Goal: Find specific page/section: Find specific page/section

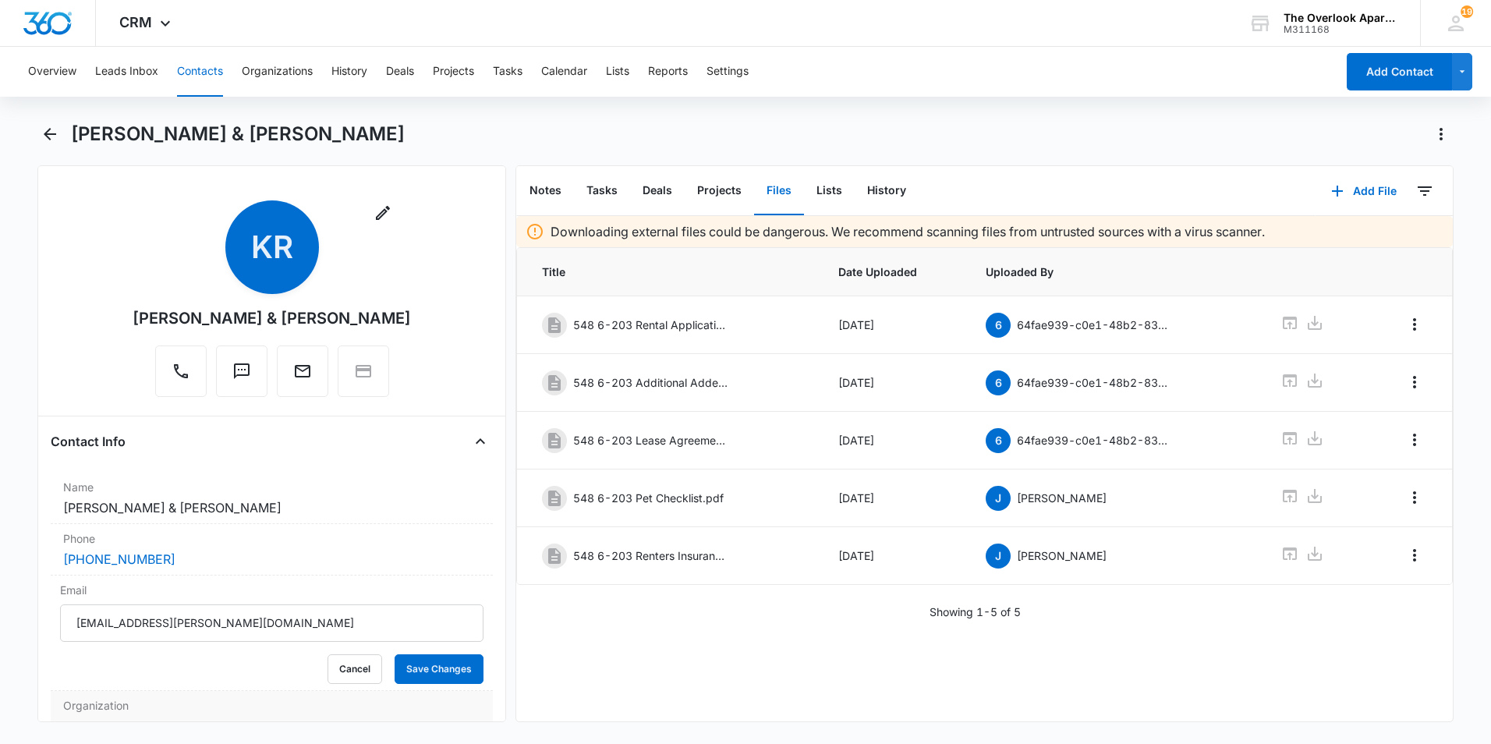
scroll to position [234, 0]
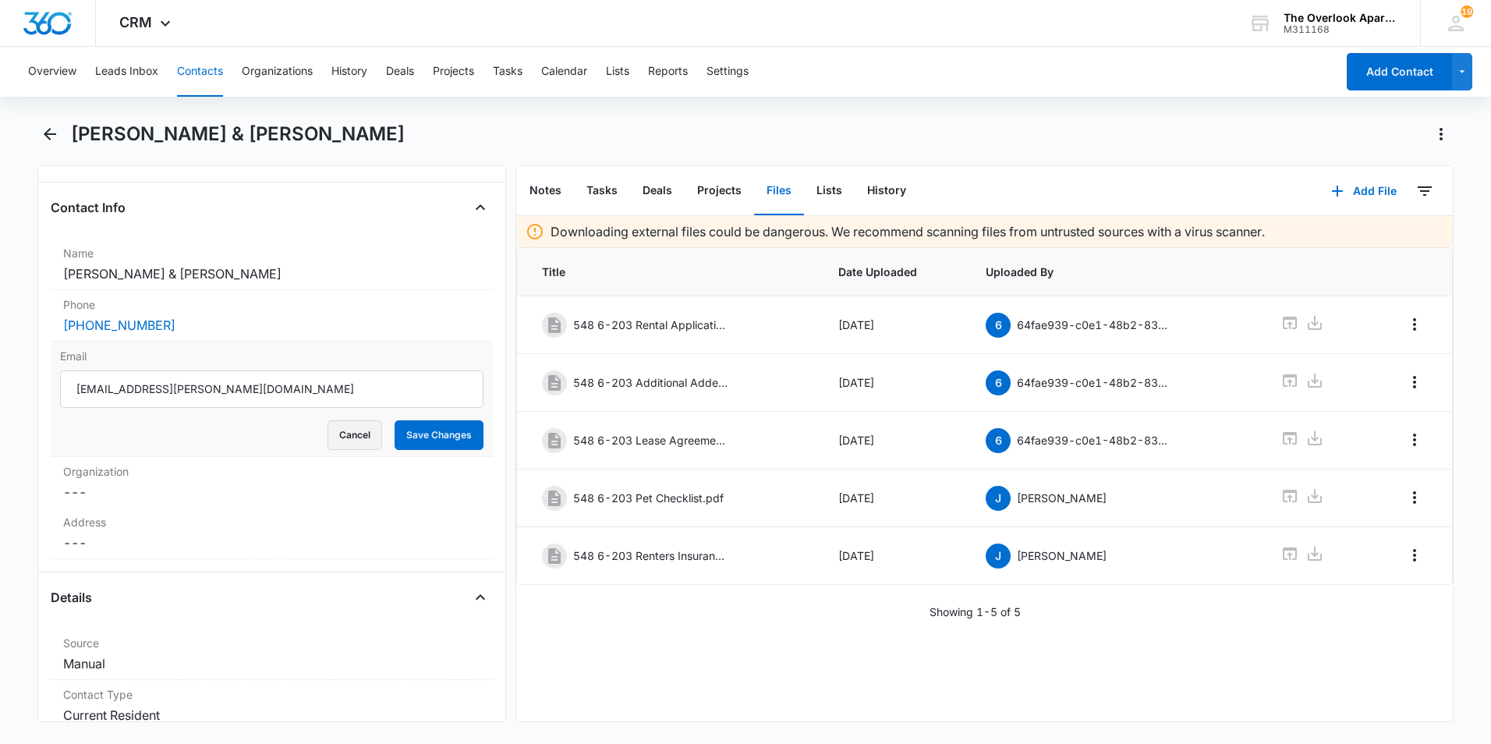
click at [349, 439] on button "Cancel" at bounding box center [355, 435] width 55 height 30
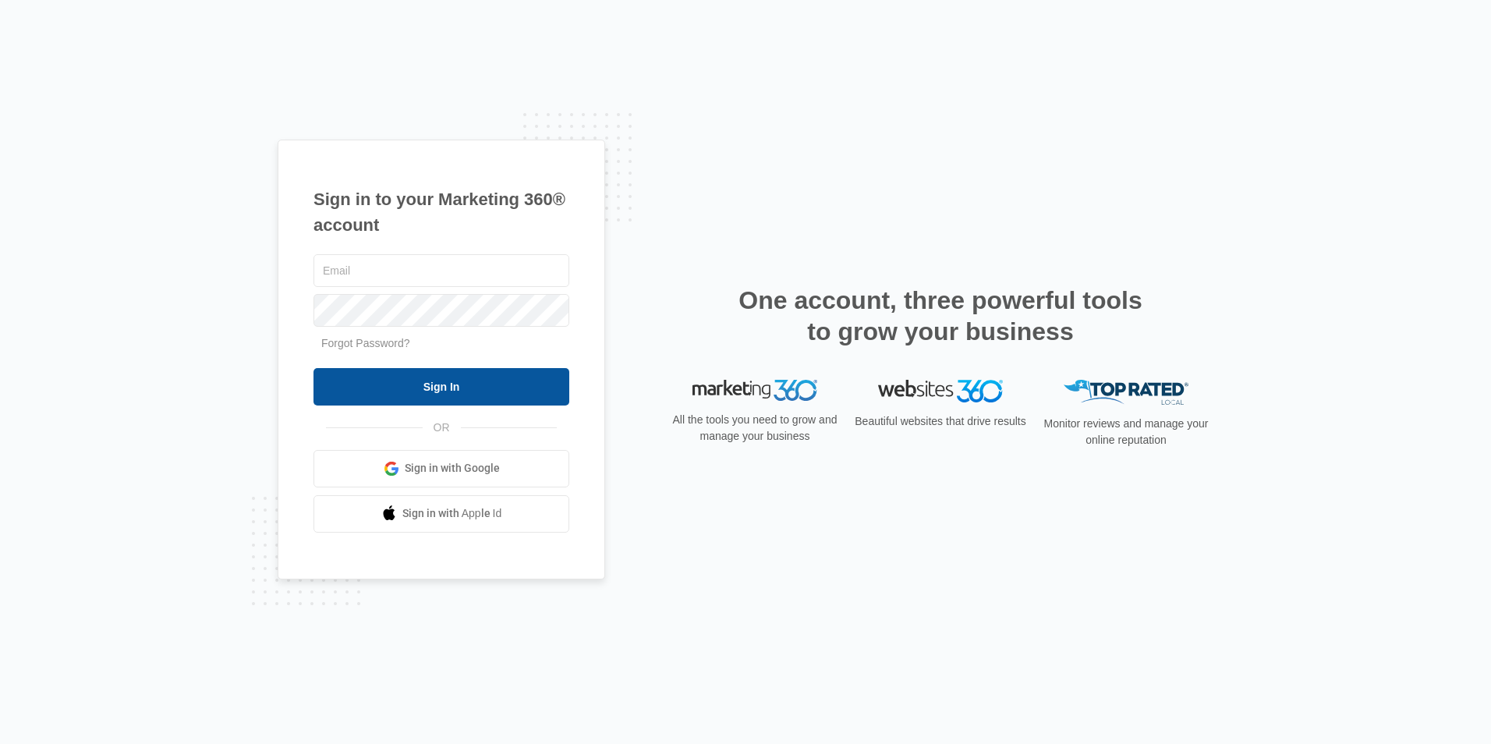
type input "[EMAIL_ADDRESS][DOMAIN_NAME]"
click at [419, 381] on input "Sign In" at bounding box center [442, 386] width 256 height 37
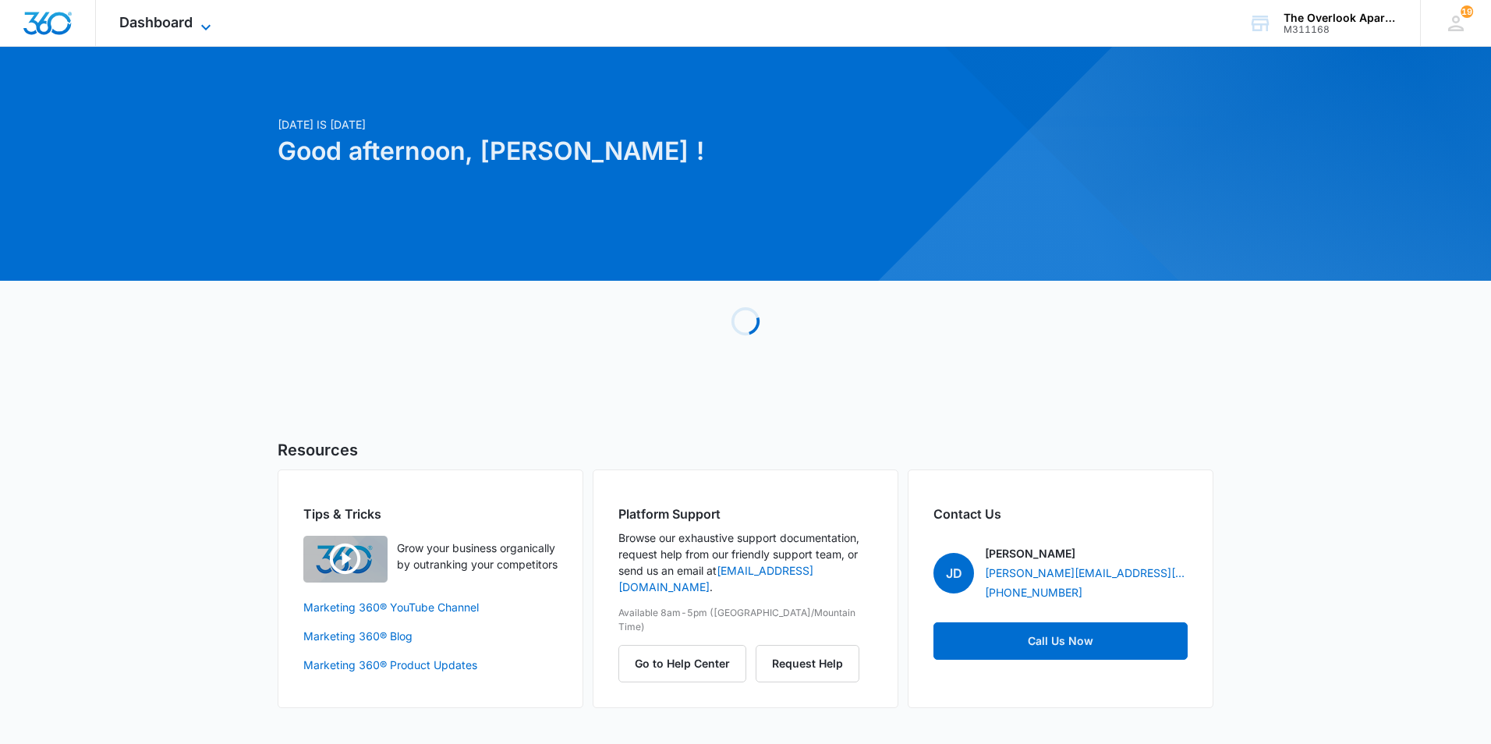
click at [204, 16] on div "Dashboard Apps Reputation Websites Forms CRM Email Social Content Ads Intellige…" at bounding box center [167, 23] width 143 height 46
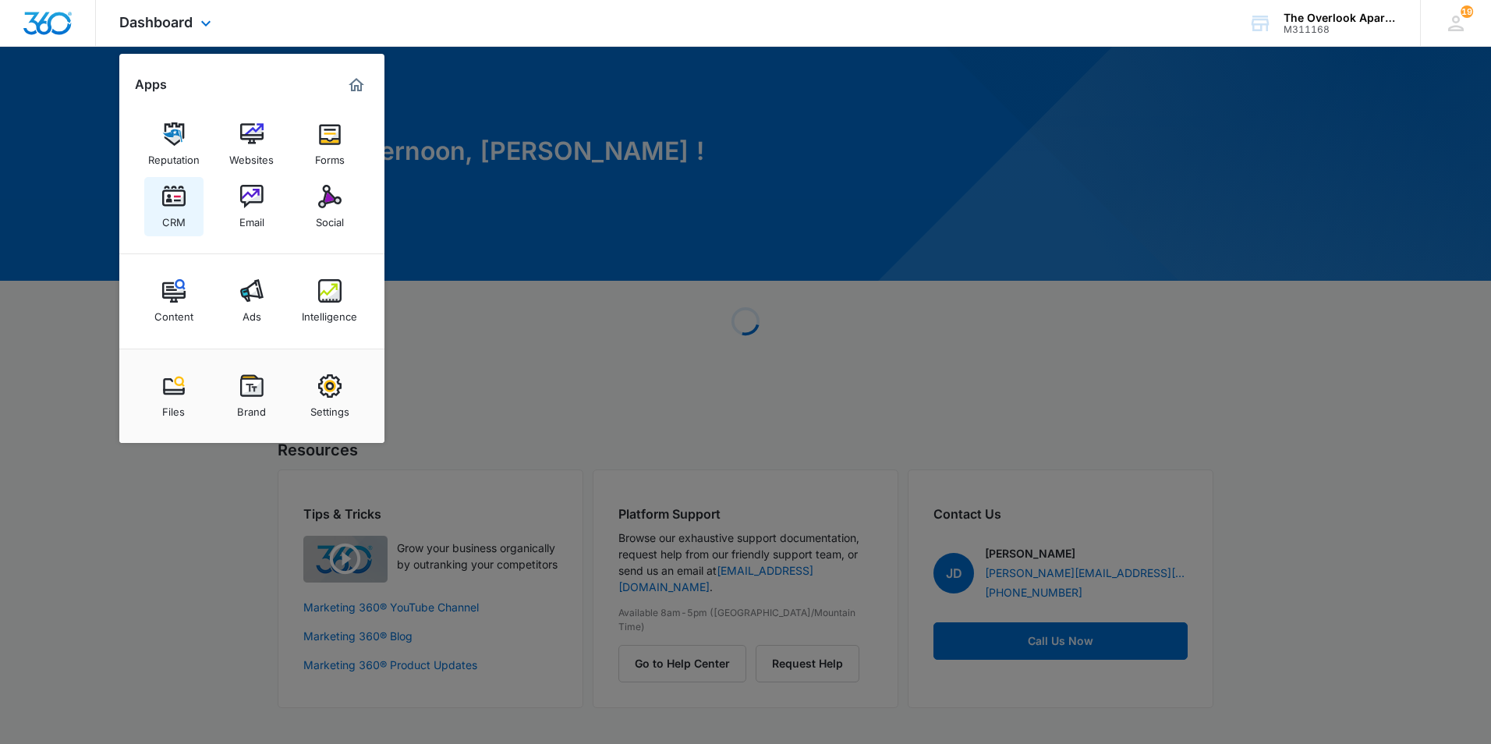
click at [186, 209] on link "CRM" at bounding box center [173, 206] width 59 height 59
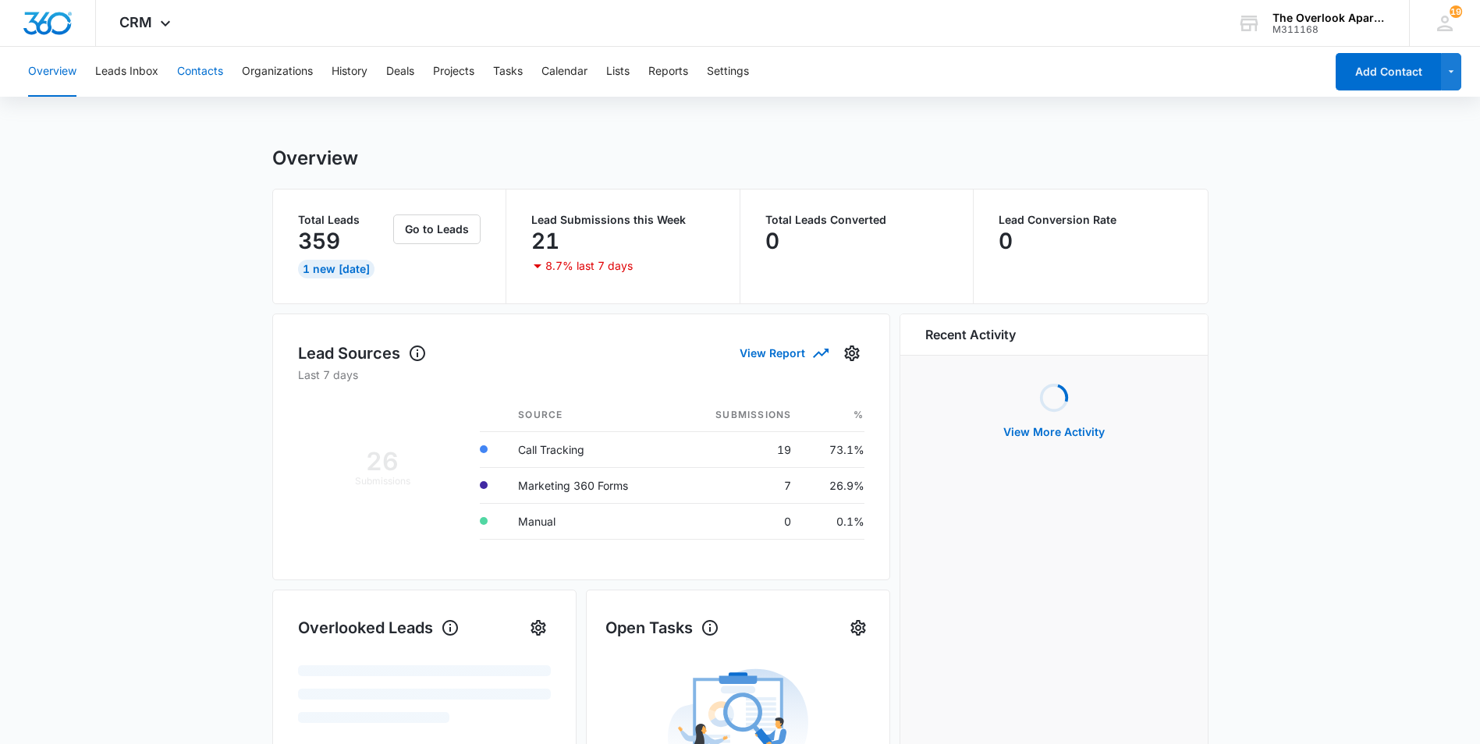
click at [200, 75] on button "Contacts" at bounding box center [200, 72] width 46 height 50
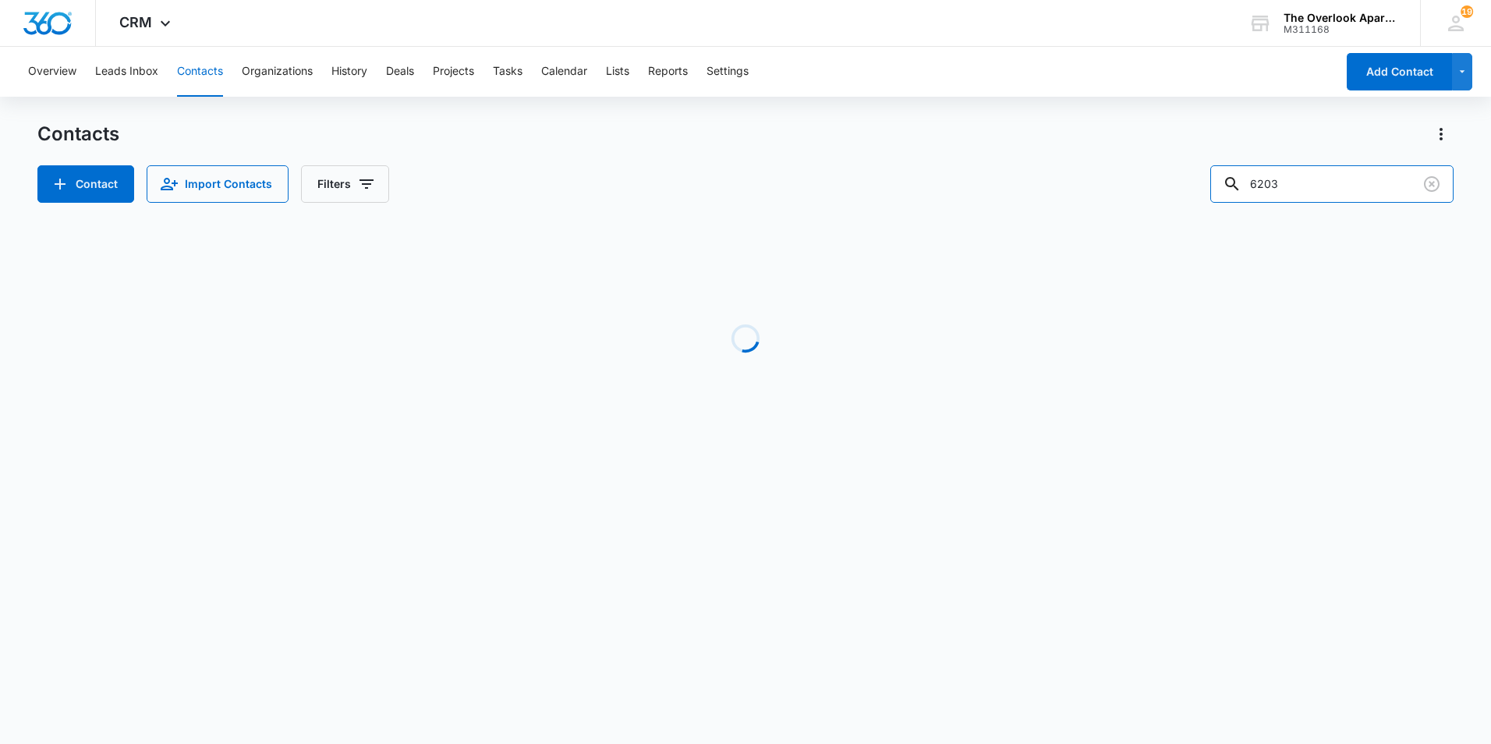
drag, startPoint x: 1311, startPoint y: 181, endPoint x: 1189, endPoint y: 184, distance: 122.5
click at [1189, 184] on div "Contact Import Contacts Filters 6203" at bounding box center [745, 183] width 1417 height 37
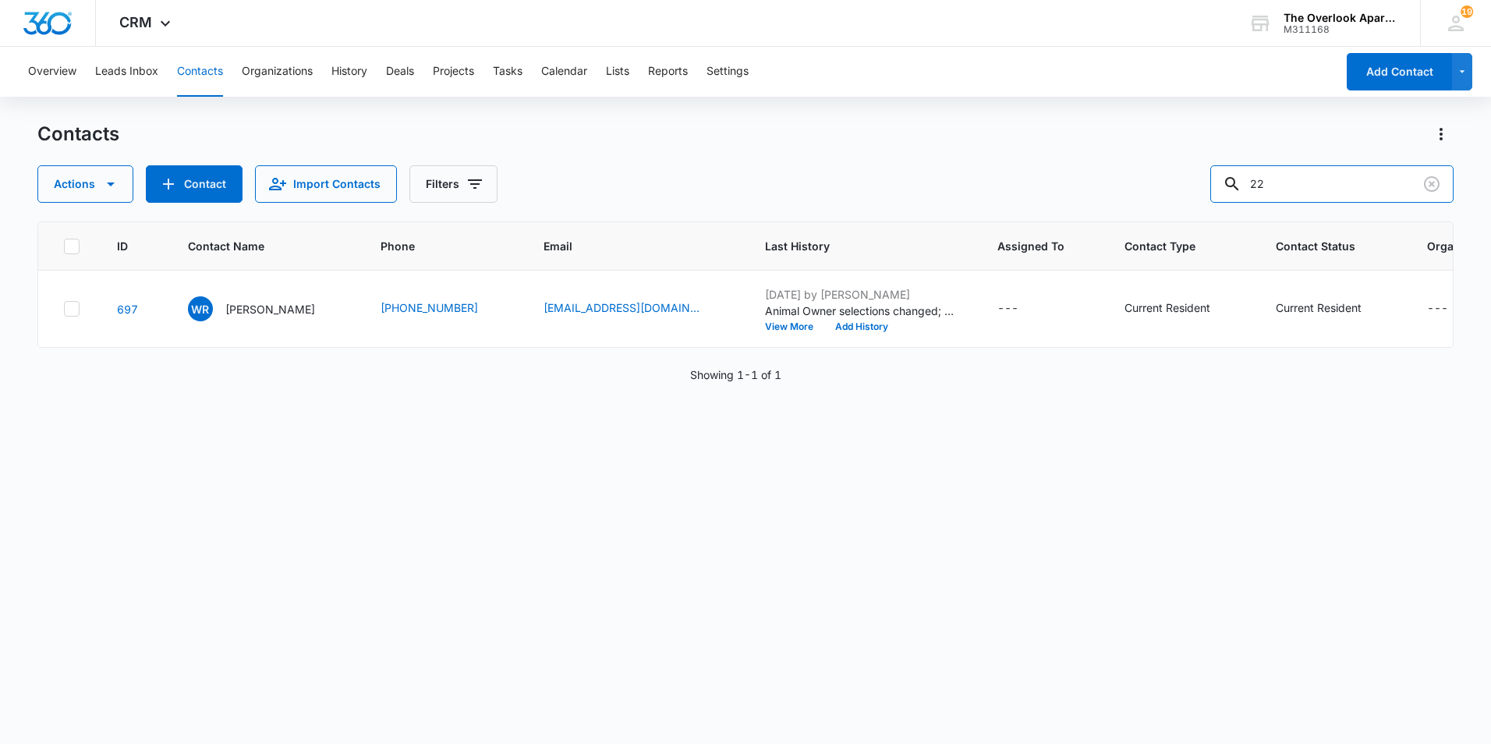
type input "2"
type input "edgar"
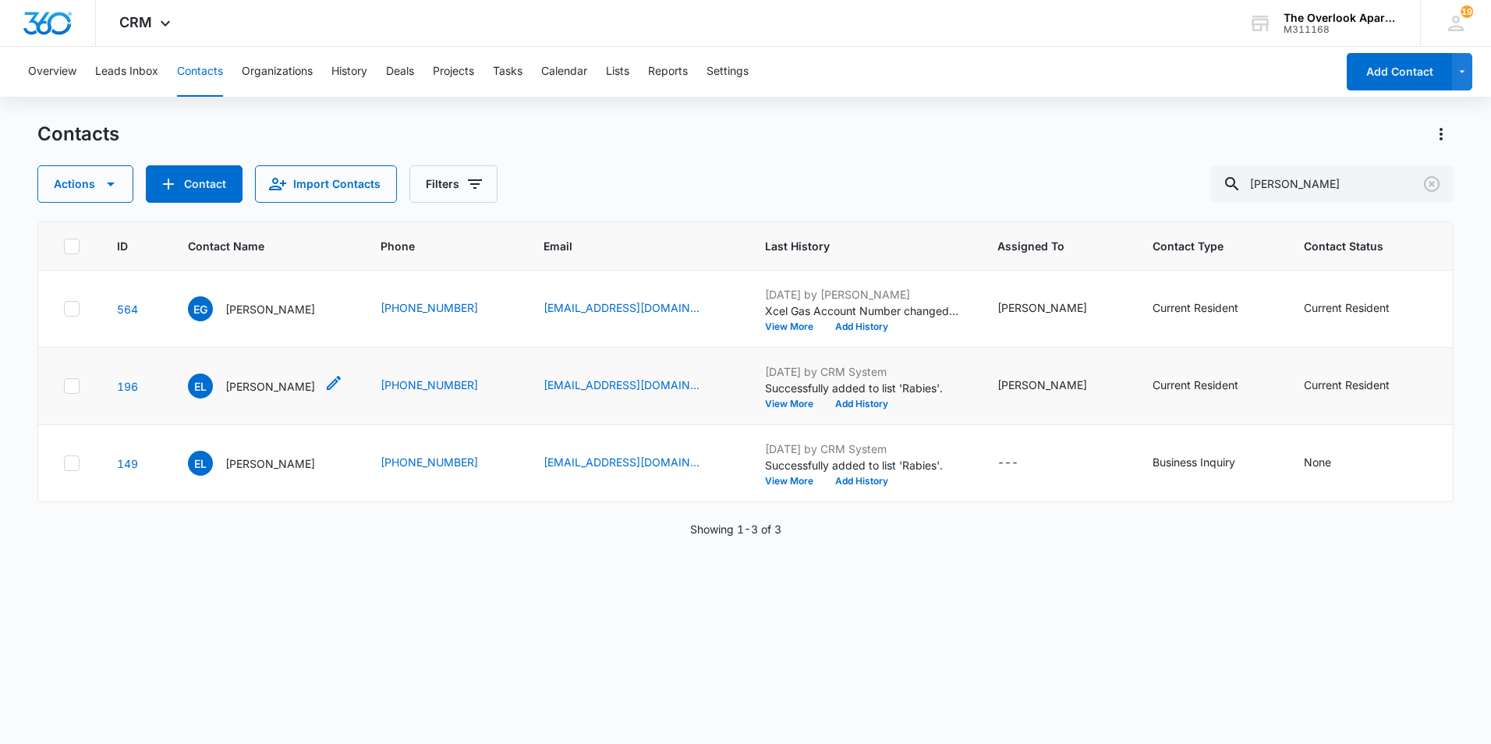
click at [275, 395] on p "Edgar Lopez Mayoral" at bounding box center [270, 386] width 90 height 16
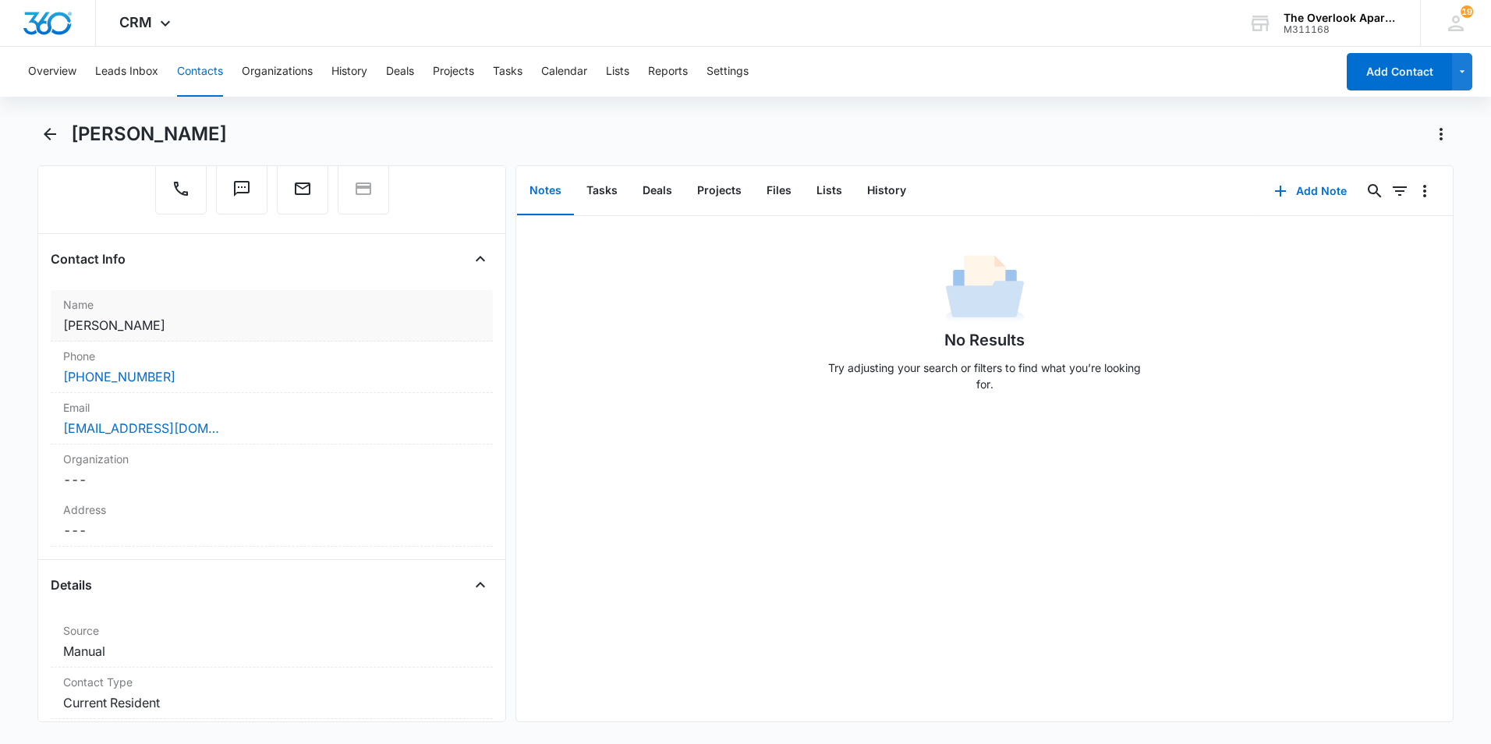
scroll to position [156, 0]
